Goal: Check status: Check status

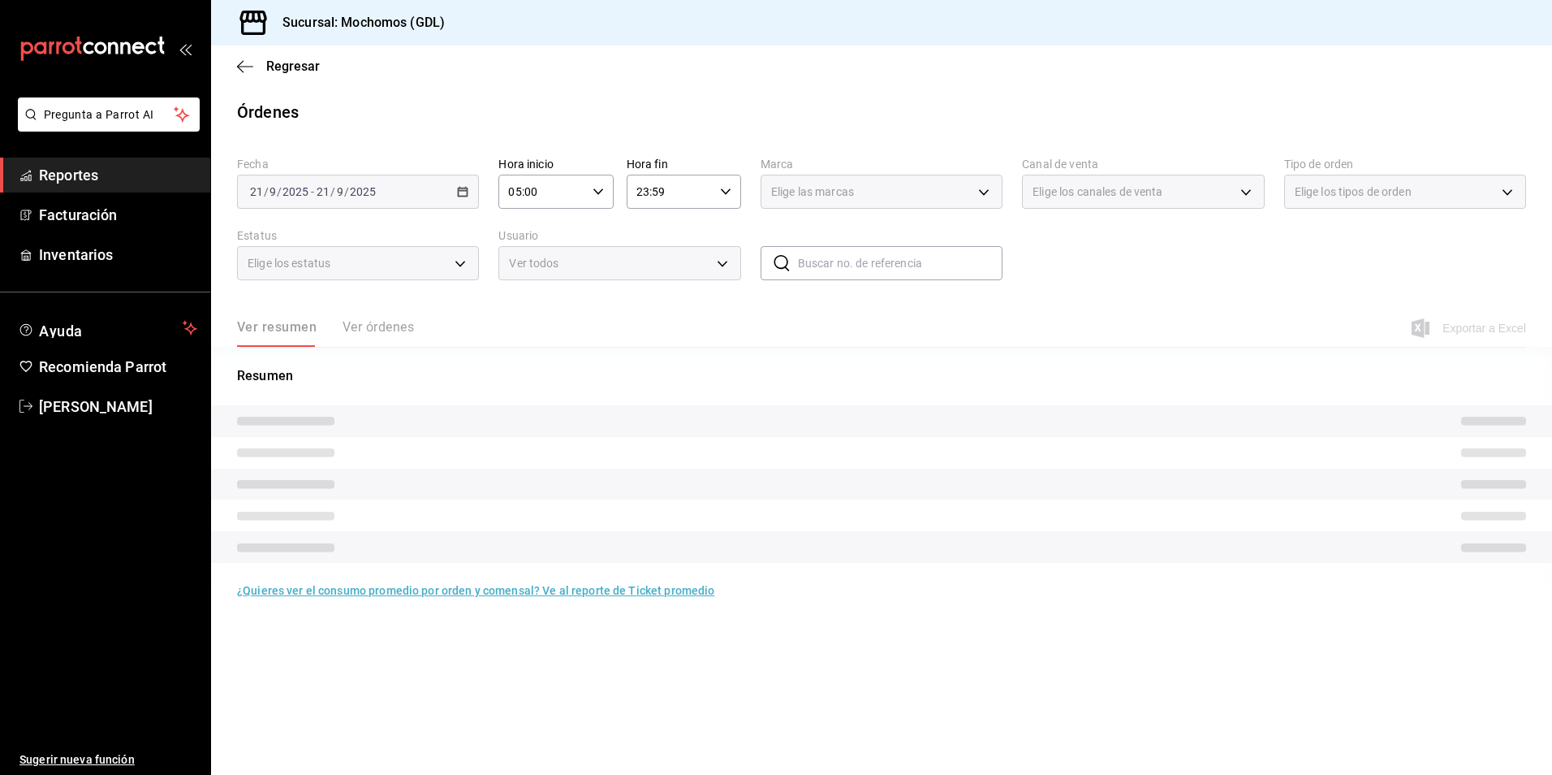
type input "36c25d4a-7cb0-456c-a434-e981d54830bc"
type input "PARROT,UBER_EATS,RAPPI,DIDI_FOOD,ONLINE"
type input "c3d0baef-30c0-4718-9d76-caab43e27316,13c4cc4a-99d2-42c0-ba96-c3de8c08c13d,7b791…"
type input "DENIED,FINISHED,CANCELED,OPEN,VOIDED,CREATED,PAID,ACCEPTED"
